Goal: Task Accomplishment & Management: Complete application form

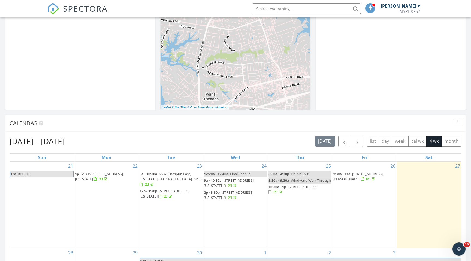
scroll to position [171, 0]
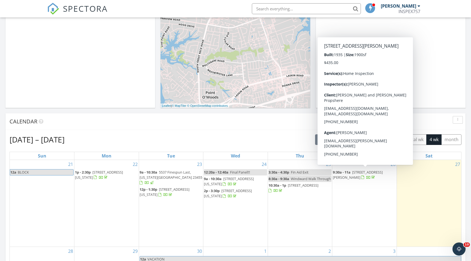
click at [327, 173] on span "9:30a - 11a" at bounding box center [342, 172] width 18 height 5
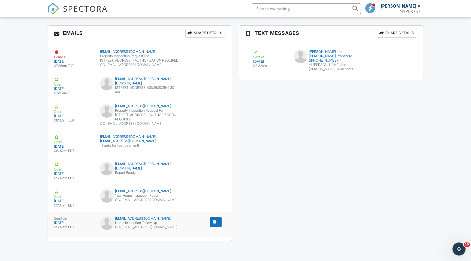
click at [214, 220] on div "submit" at bounding box center [214, 222] width 5 height 5
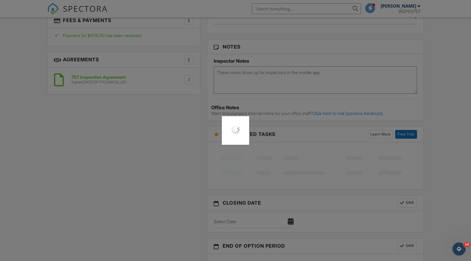
scroll to position [178, 0]
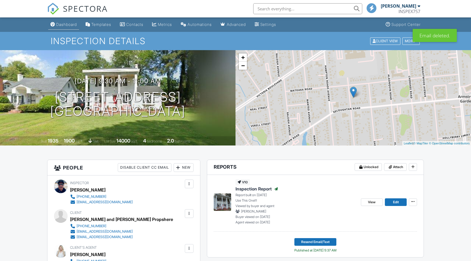
click at [62, 24] on div "Dashboard" at bounding box center [66, 24] width 21 height 5
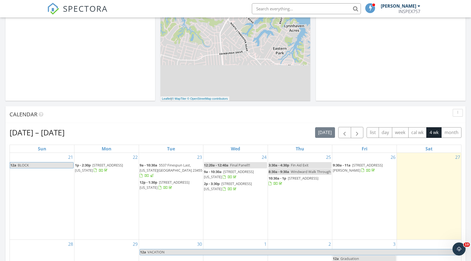
scroll to position [178, 0]
click at [103, 257] on div "29" at bounding box center [106, 264] width 64 height 49
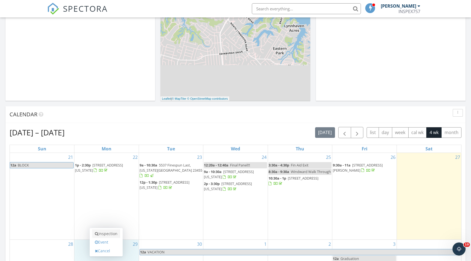
click at [103, 232] on link "Inspection" at bounding box center [106, 234] width 28 height 9
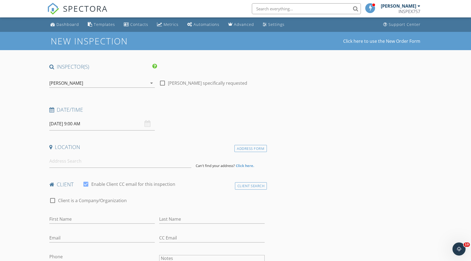
click at [96, 128] on input "[DATE] 9:00 AM" at bounding box center [102, 123] width 106 height 13
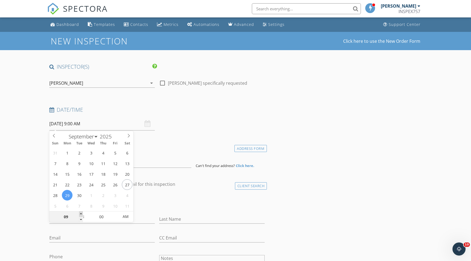
type input "10"
type input "[DATE] 10:00 AM"
click at [81, 213] on span at bounding box center [81, 214] width 4 height 5
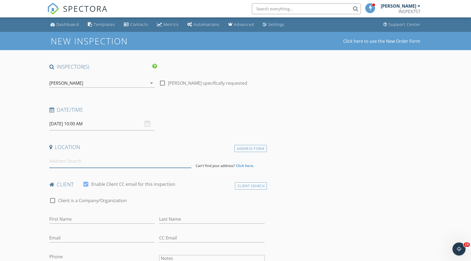
click at [134, 166] on input at bounding box center [120, 161] width 142 height 13
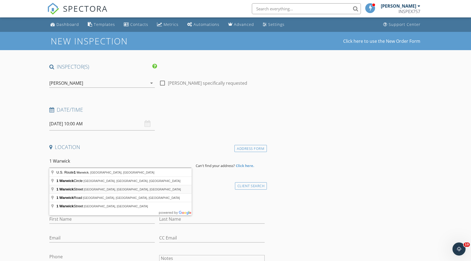
type input "[STREET_ADDRESS]"
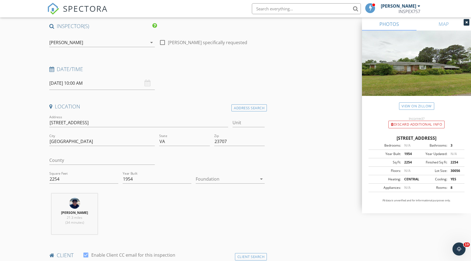
scroll to position [42, 0]
click at [231, 177] on div at bounding box center [226, 178] width 61 height 9
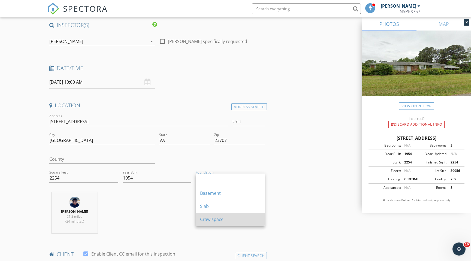
click at [215, 220] on div "Crawlspace" at bounding box center [230, 219] width 60 height 7
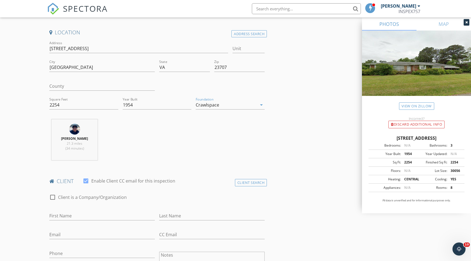
scroll to position [116, 0]
click at [73, 217] on input "First Name" at bounding box center [102, 214] width 106 height 9
type input "Steve"
click at [179, 217] on input "Last Name" at bounding box center [212, 214] width 106 height 9
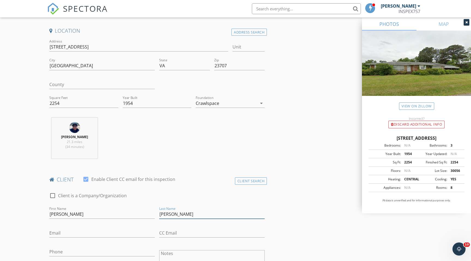
type input "Sekowski"
click at [132, 234] on input "Email" at bounding box center [102, 233] width 106 height 9
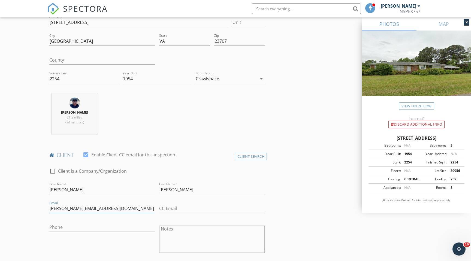
scroll to position [142, 0]
type input "stevesekowski@gmail.com"
click at [109, 229] on input "Phone" at bounding box center [102, 227] width 106 height 9
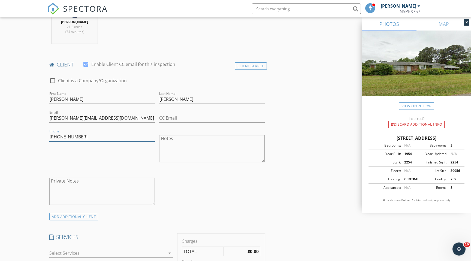
scroll to position [241, 0]
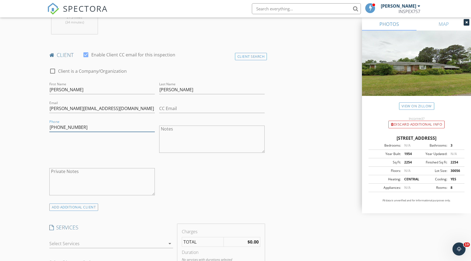
type input "724-396-6432"
click at [92, 244] on div at bounding box center [107, 244] width 116 height 9
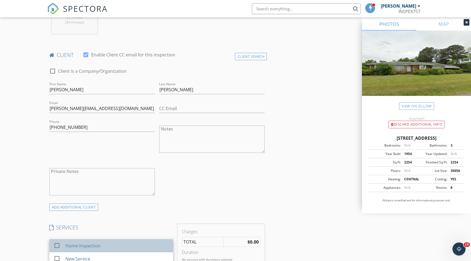
click at [93, 242] on div "Home Inspection" at bounding box center [116, 246] width 103 height 11
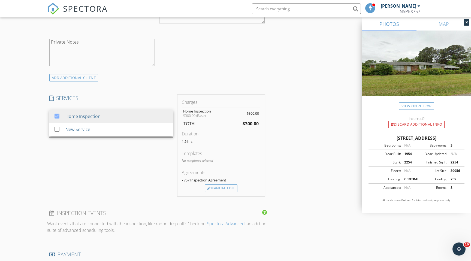
scroll to position [418, 0]
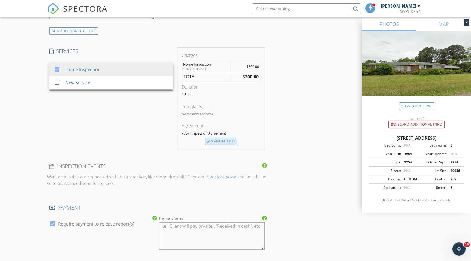
click at [214, 139] on div "Manual Edit" at bounding box center [221, 142] width 32 height 8
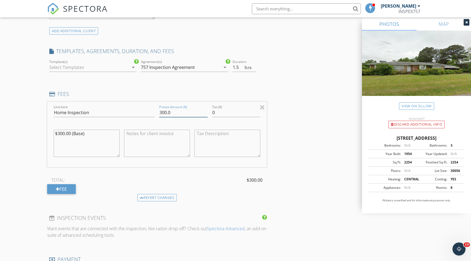
drag, startPoint x: 146, startPoint y: 113, endPoint x: 130, endPoint y: 112, distance: 16.6
click at [130, 112] on div "Line Item Home Inspection Pretax Amount ($) 300.0 Tax ($) 0 $300.00 (Base)" at bounding box center [157, 135] width 220 height 66
type input "495"
drag, startPoint x: 90, startPoint y: 135, endPoint x: 26, endPoint y: 135, distance: 64.4
click at [26, 135] on div "New Inspection Click here to use the New Order Form INSPECTOR(S) check_box Greg…" at bounding box center [235, 122] width 471 height 1017
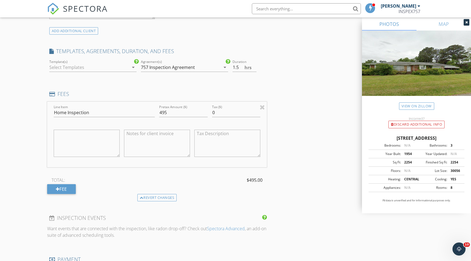
drag, startPoint x: 461, startPoint y: 138, endPoint x: 374, endPoint y: 139, distance: 86.8
click at [374, 139] on div "1 Warwick St, Portsmouth VA 23707" at bounding box center [417, 138] width 96 height 7
copy div "1 Warwick St, Portsmouth VA 23707"
click at [146, 140] on textarea at bounding box center [157, 143] width 66 height 27
paste textarea "1 Warwick St, Portsmouth VA 23707"
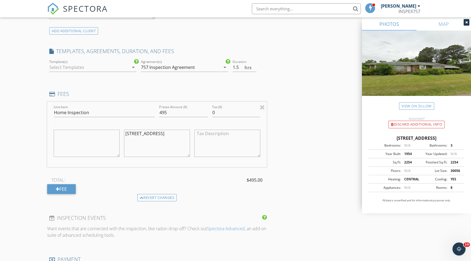
type textarea "1 Warwick St, Portsmouth VA 23707"
click at [100, 67] on div at bounding box center [89, 67] width 80 height 9
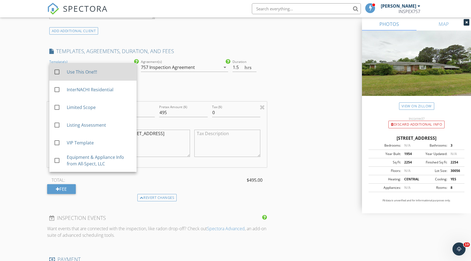
click at [99, 70] on div "Use This One!!!" at bounding box center [99, 72] width 65 height 7
click at [316, 109] on div "INSPECTOR(S) check_box Greg Chapman PRIMARY Greg Chapman arrow_drop_down check_…" at bounding box center [235, 132] width 377 height 973
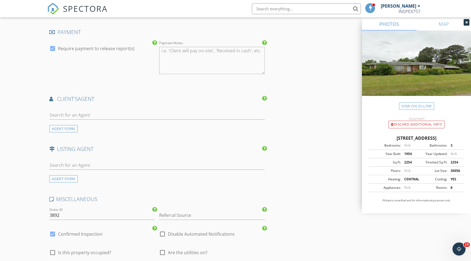
scroll to position [692, 0]
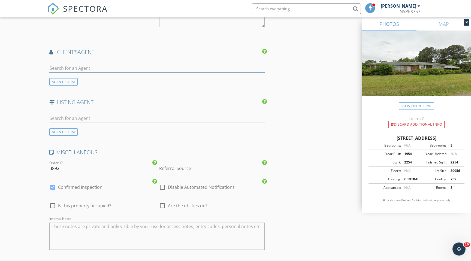
click at [118, 65] on input "text" at bounding box center [157, 68] width 216 height 9
type input "Eva"
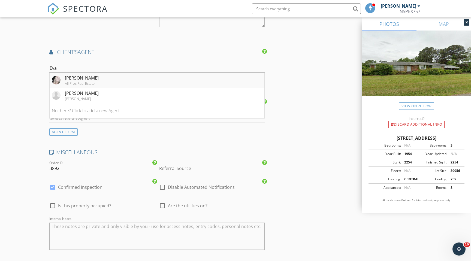
click at [91, 79] on div "[PERSON_NAME]" at bounding box center [82, 78] width 34 height 7
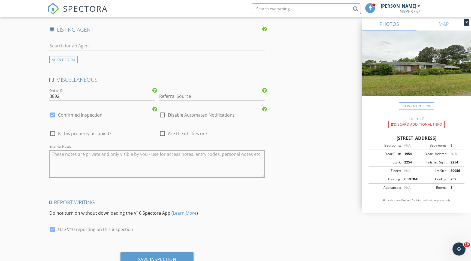
scroll to position [906, 0]
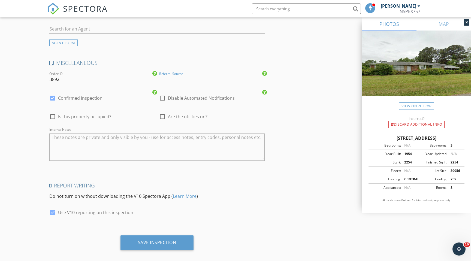
click at [179, 80] on input "Referral Source" at bounding box center [212, 79] width 106 height 9
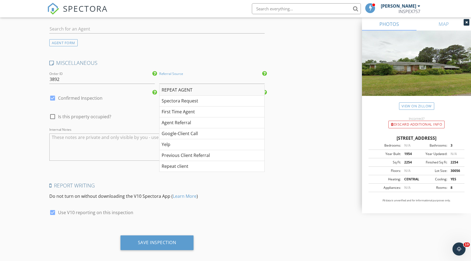
click at [170, 91] on div "REPEAT AGENT" at bounding box center [212, 90] width 105 height 11
type input "REPEAT AGENT"
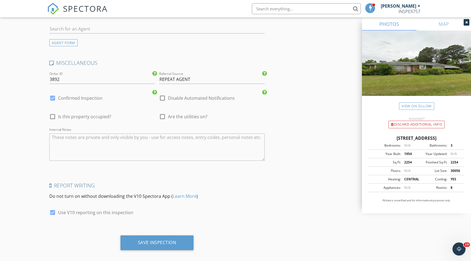
click at [162, 115] on div at bounding box center [162, 116] width 9 height 9
checkbox input "true"
click at [52, 116] on div at bounding box center [52, 116] width 9 height 9
checkbox input "true"
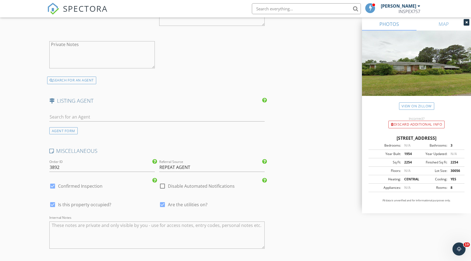
scroll to position [912, 0]
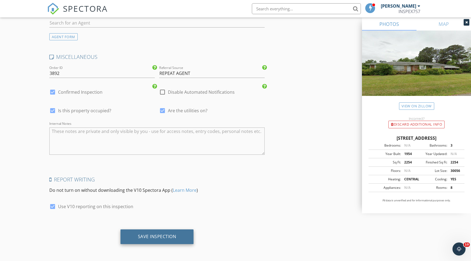
click at [166, 243] on div "Save Inspection" at bounding box center [157, 237] width 73 height 15
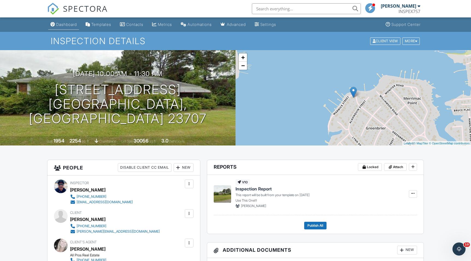
click at [73, 23] on div "Dashboard" at bounding box center [66, 24] width 21 height 5
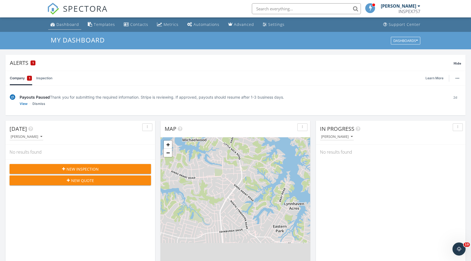
click at [75, 24] on div "Dashboard" at bounding box center [67, 24] width 23 height 5
